Goal: Transaction & Acquisition: Book appointment/travel/reservation

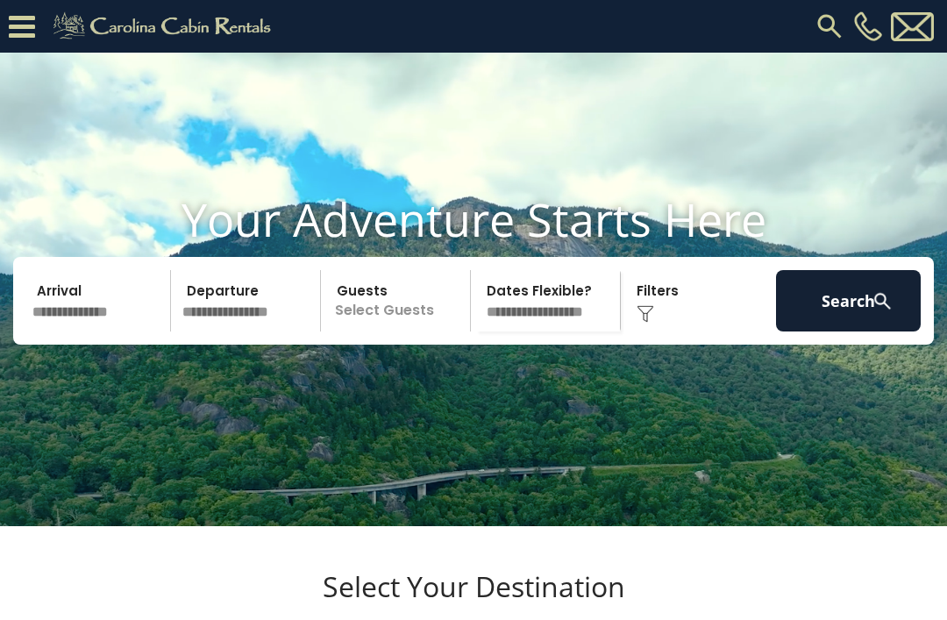
click at [810, 18] on div "[PHONE_NUMBER]" at bounding box center [614, 26] width 648 height 53
click at [821, 29] on img at bounding box center [830, 27] width 32 height 32
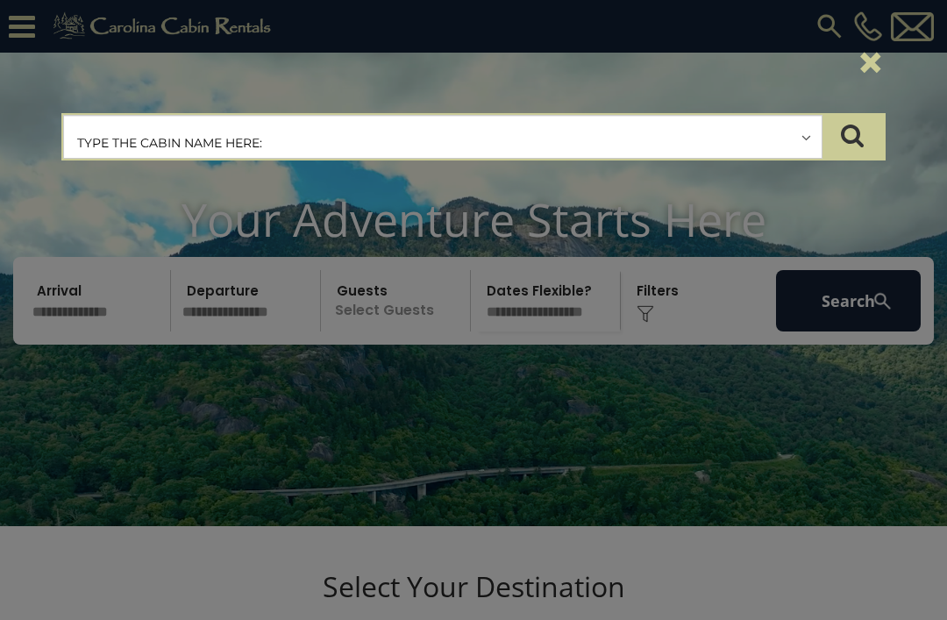
click at [124, 134] on input "text" at bounding box center [442, 138] width 757 height 44
type input "**********"
click at [861, 138] on icon "submit" at bounding box center [852, 135] width 23 height 25
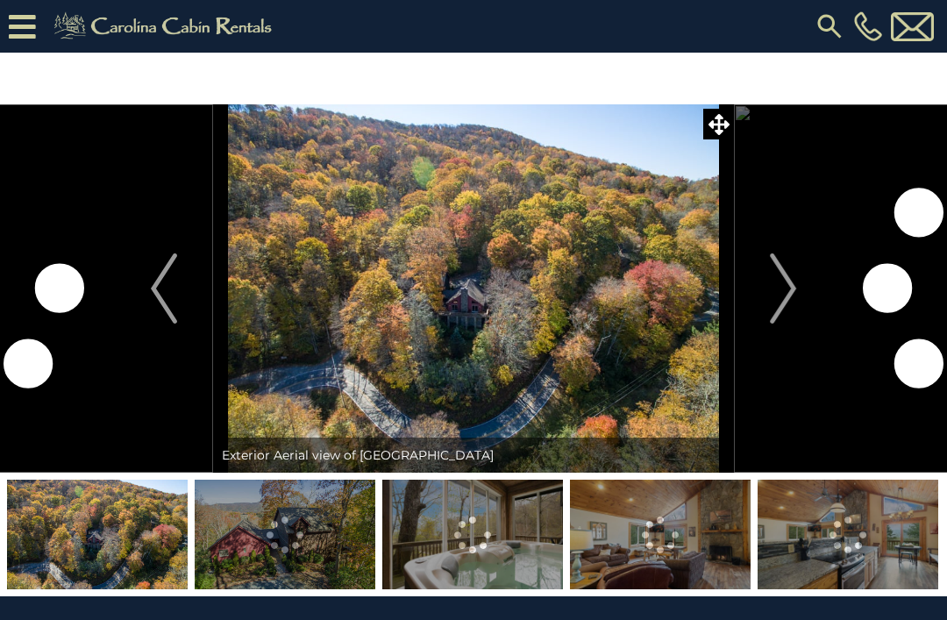
scroll to position [54, 0]
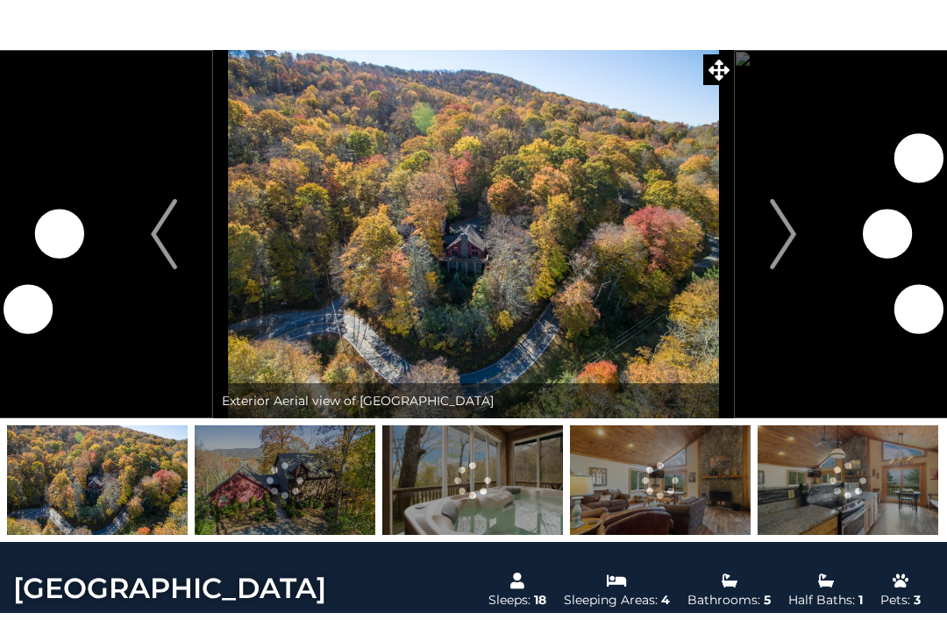
click at [643, 510] on img at bounding box center [660, 480] width 181 height 110
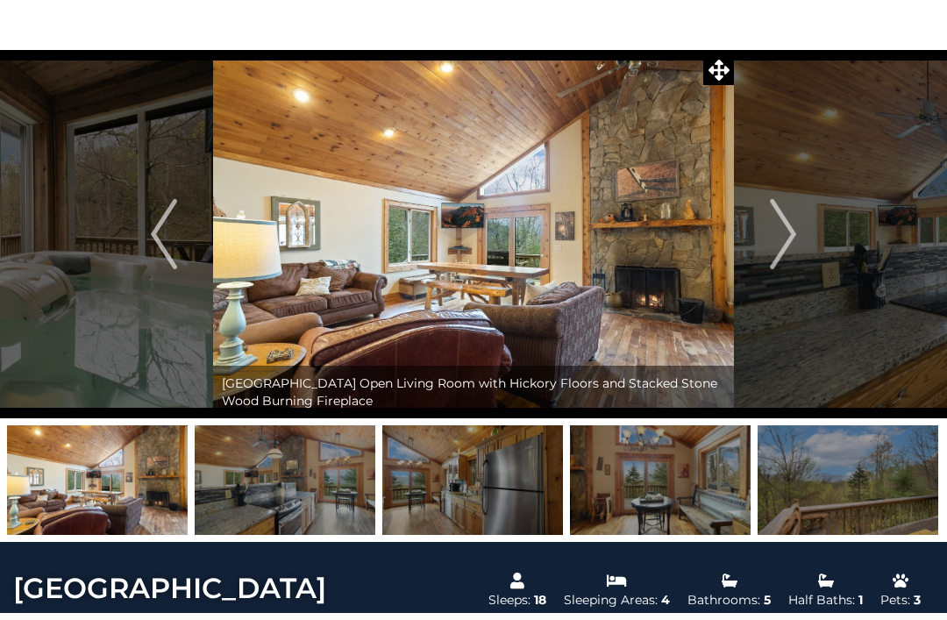
click at [676, 474] on img at bounding box center [660, 480] width 181 height 110
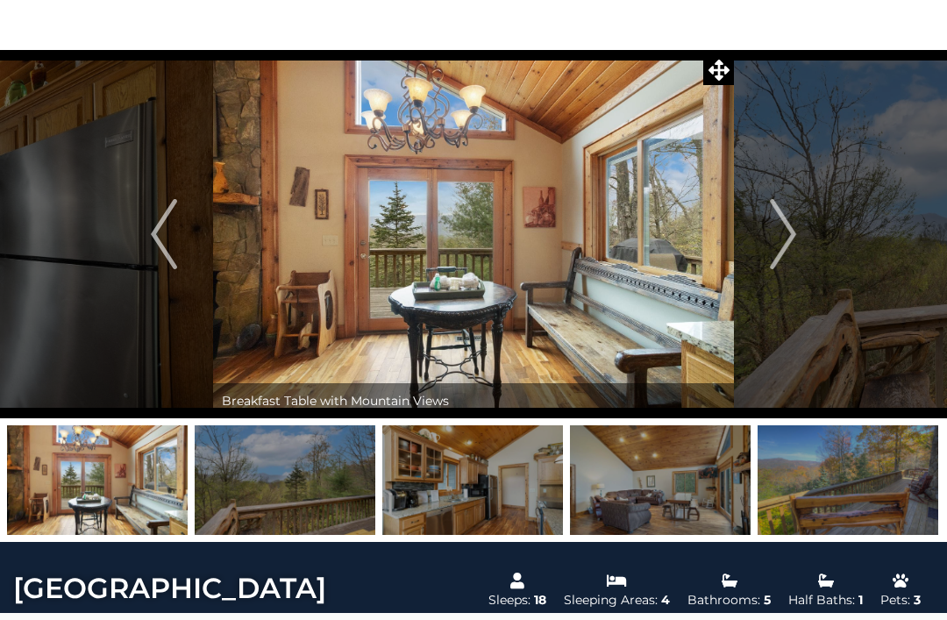
click at [686, 506] on img at bounding box center [660, 480] width 181 height 110
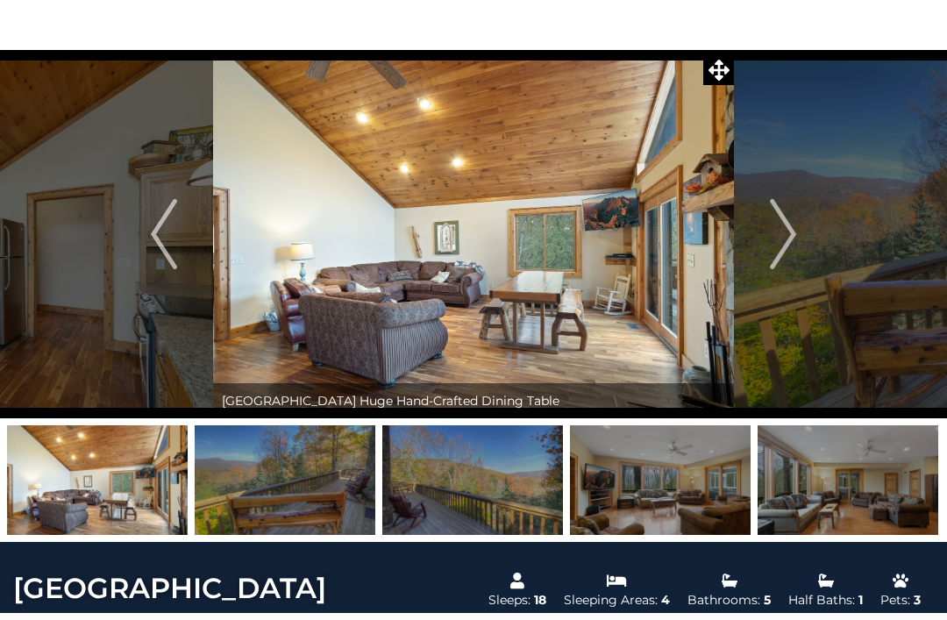
click at [824, 480] on img at bounding box center [847, 480] width 181 height 110
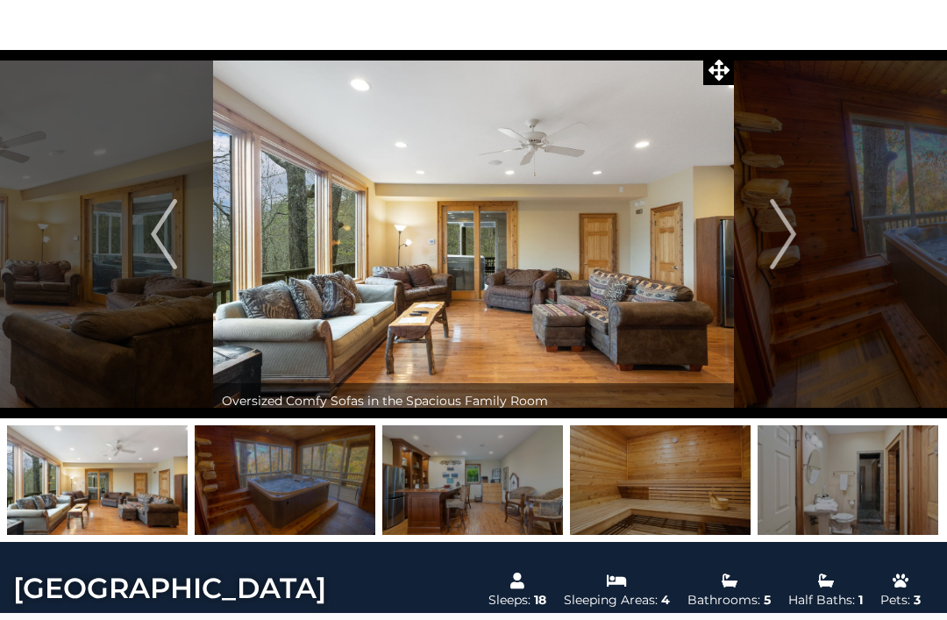
click at [817, 481] on img at bounding box center [847, 480] width 181 height 110
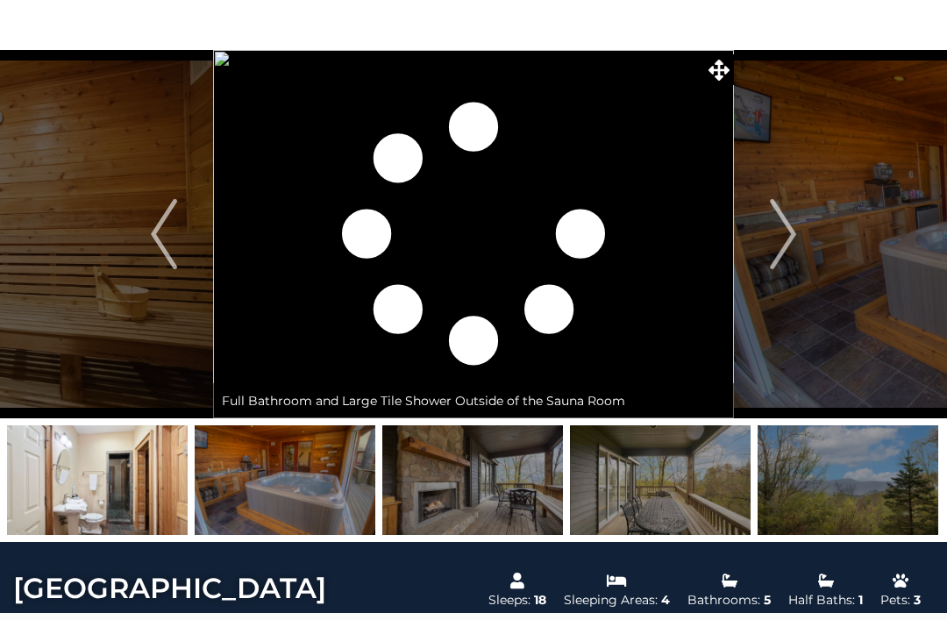
click at [811, 504] on img at bounding box center [847, 480] width 181 height 110
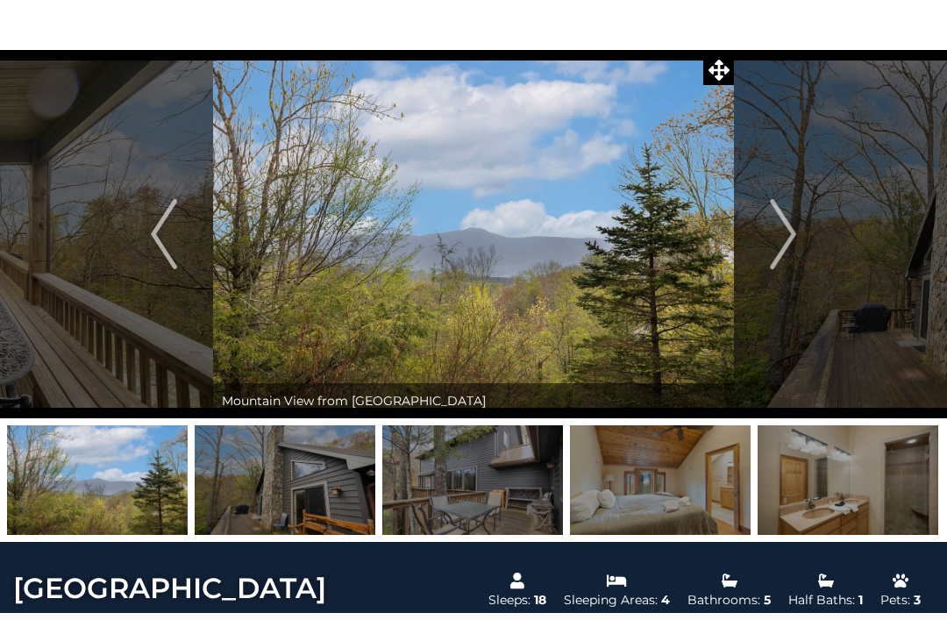
click at [785, 244] on img "Next" at bounding box center [783, 234] width 26 height 70
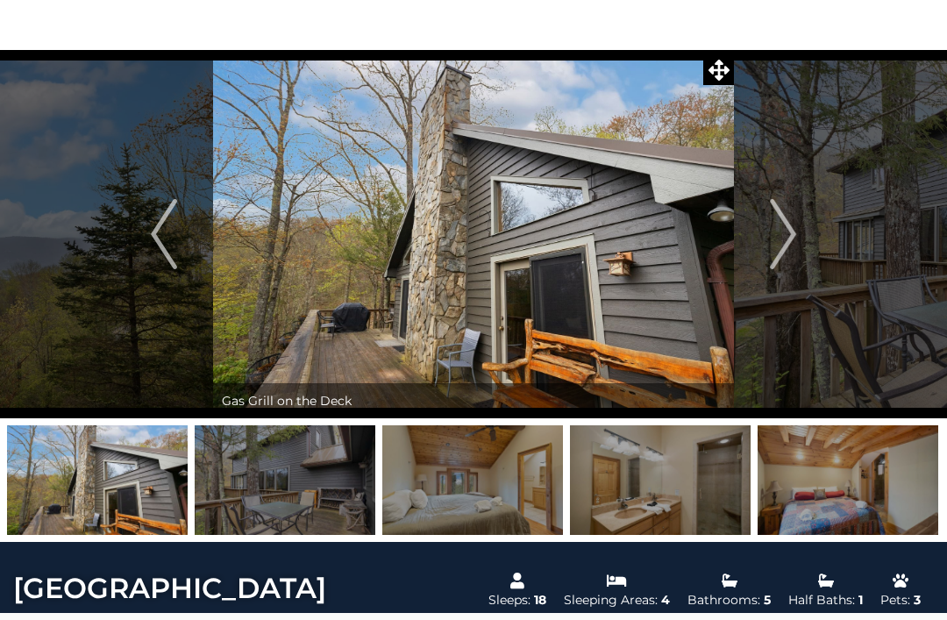
click at [821, 487] on img at bounding box center [847, 480] width 181 height 110
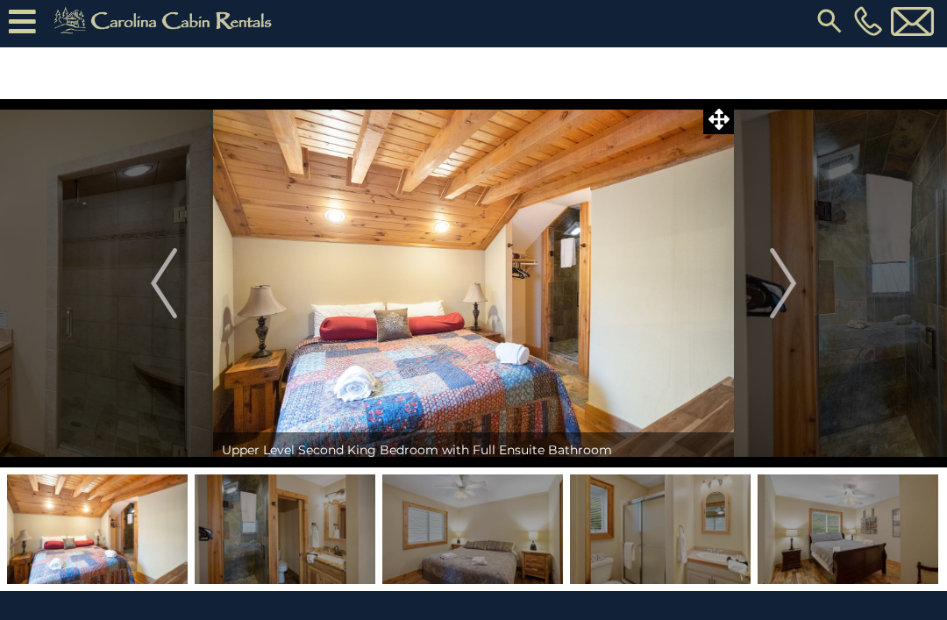
scroll to position [0, 0]
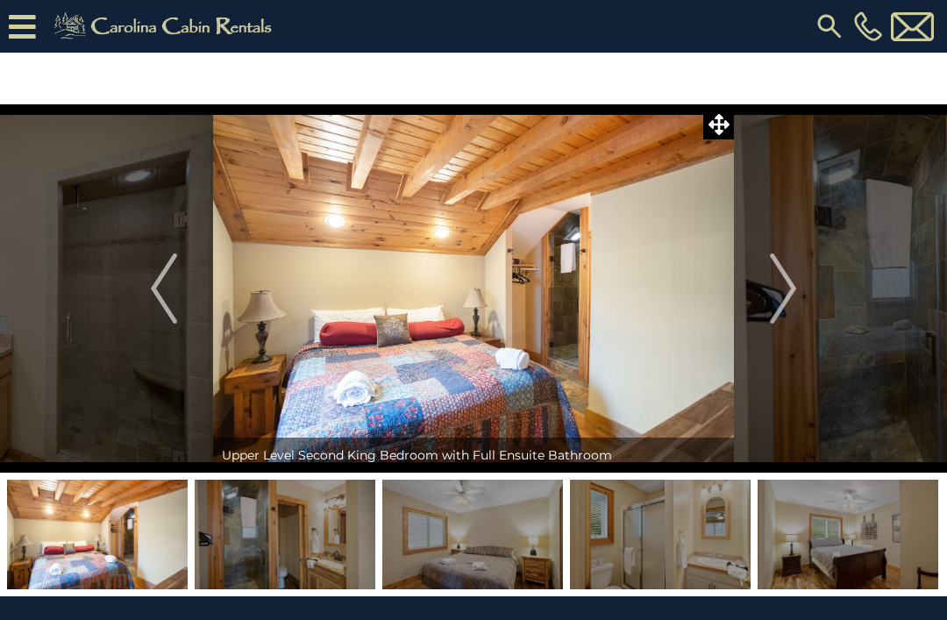
click at [175, 293] on img "Previous" at bounding box center [164, 288] width 26 height 70
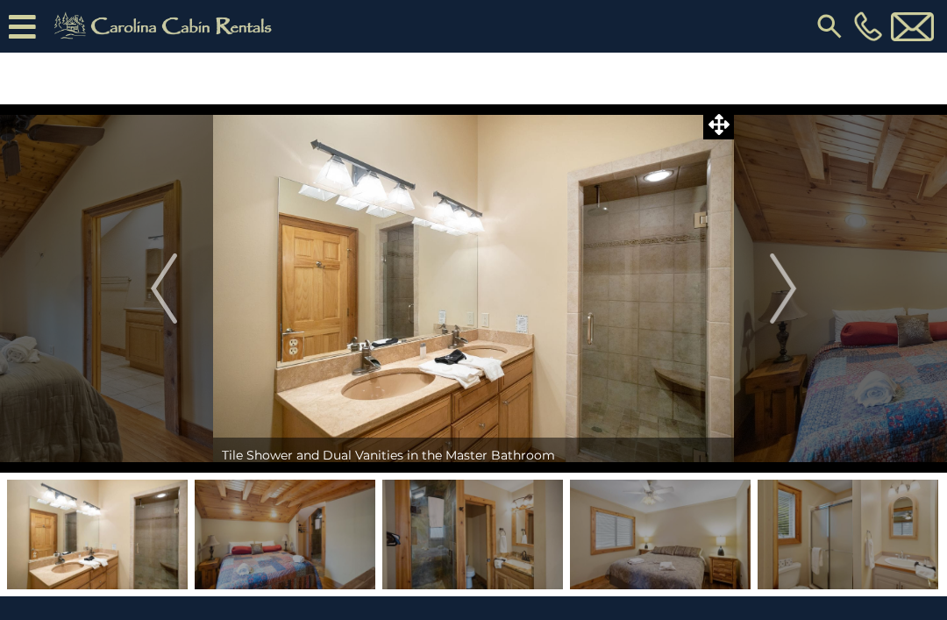
click at [714, 122] on icon at bounding box center [718, 124] width 21 height 21
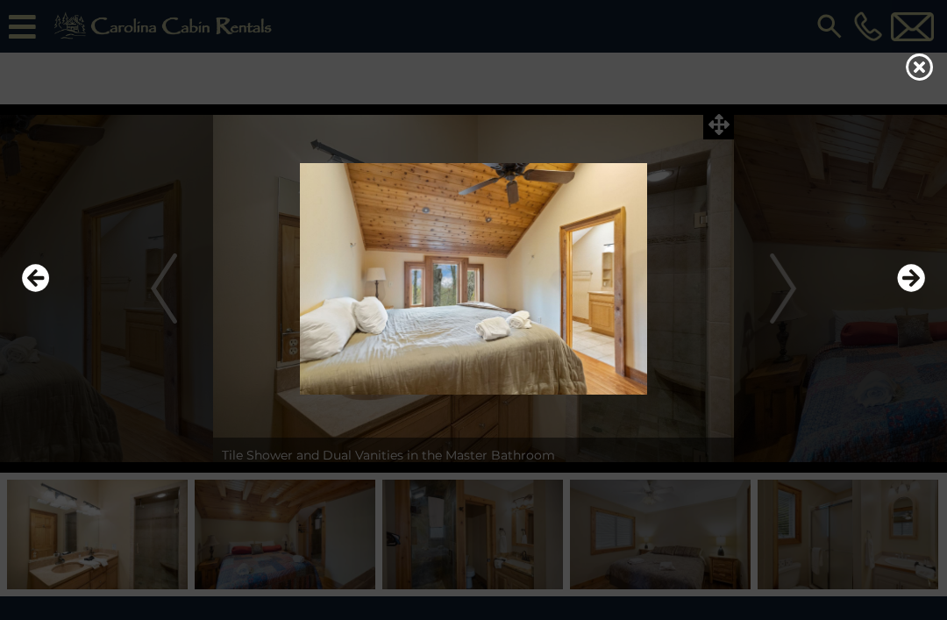
click at [913, 75] on icon at bounding box center [920, 67] width 28 height 28
